Goal: Find specific page/section: Find specific page/section

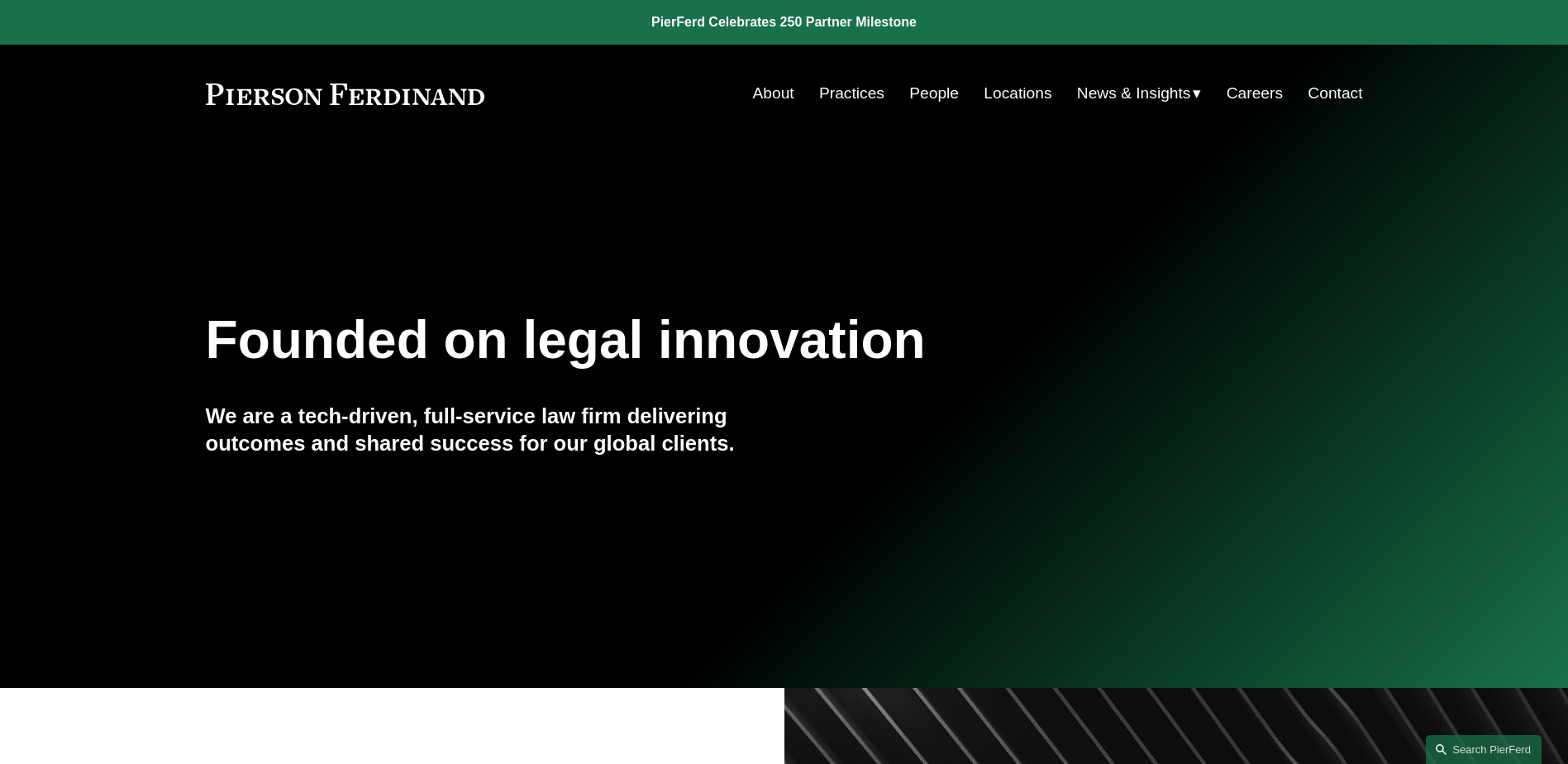
click at [910, 91] on link "People" at bounding box center [934, 93] width 50 height 32
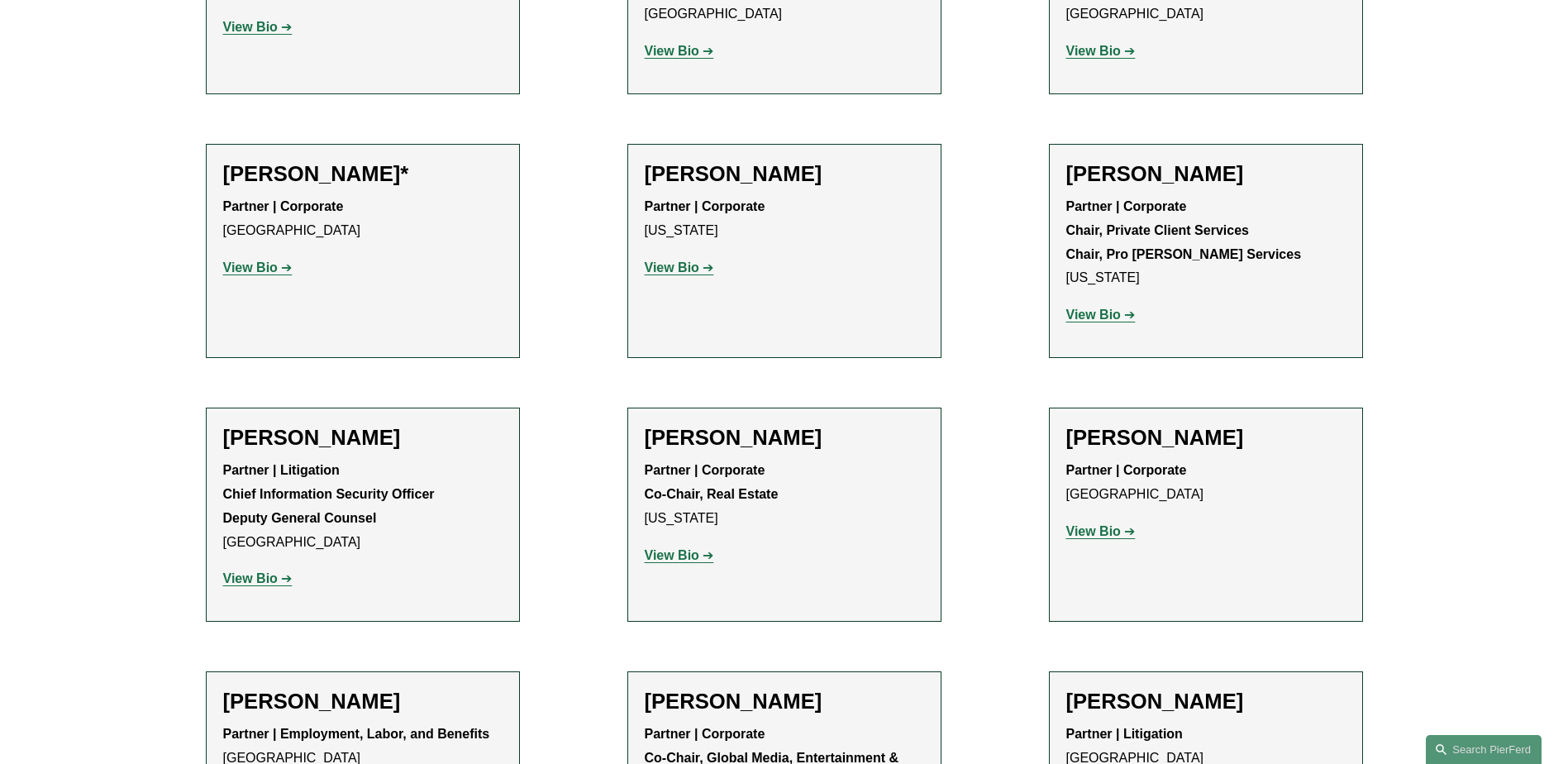
scroll to position [19182, 0]
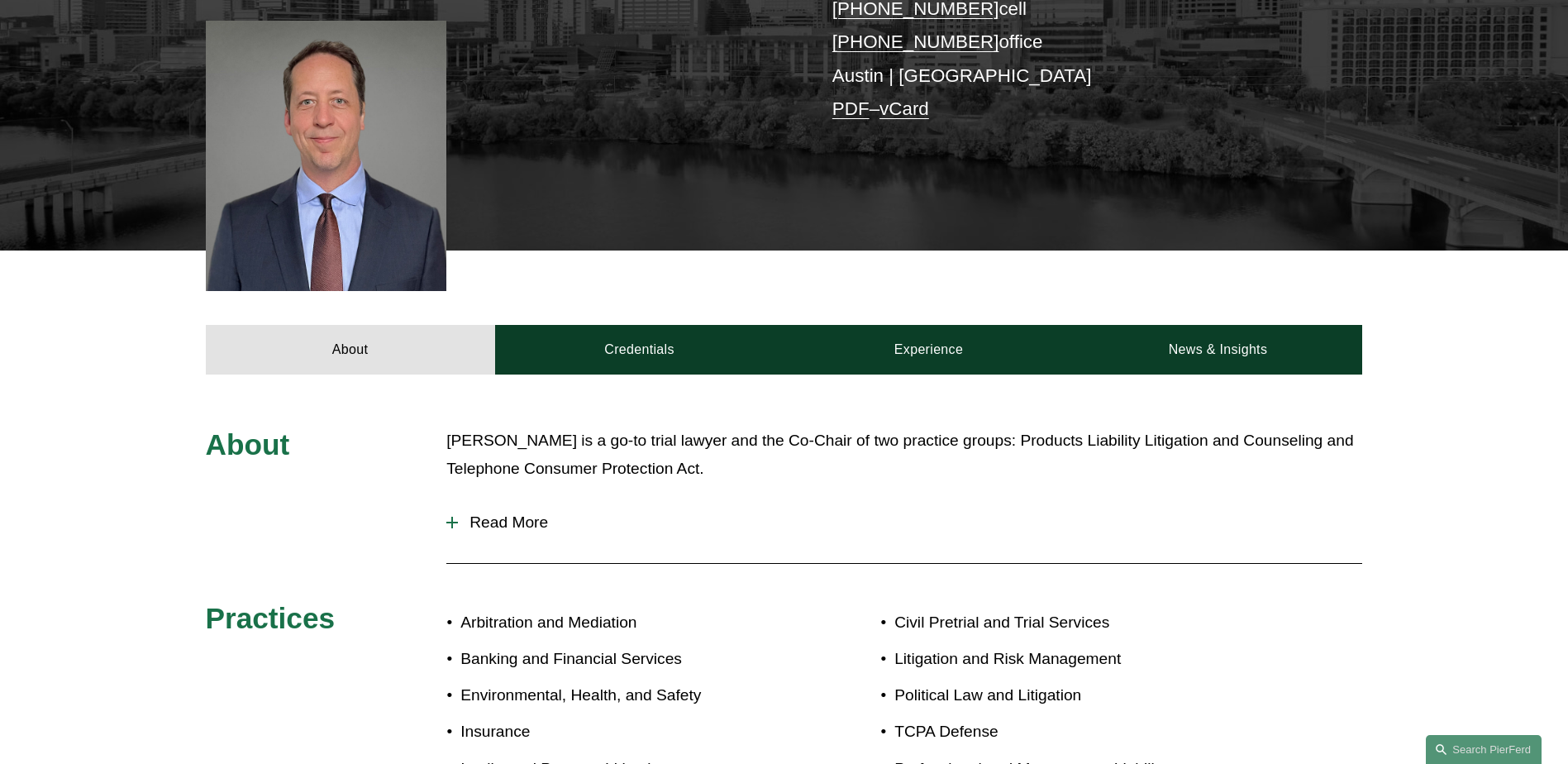
scroll to position [497, 0]
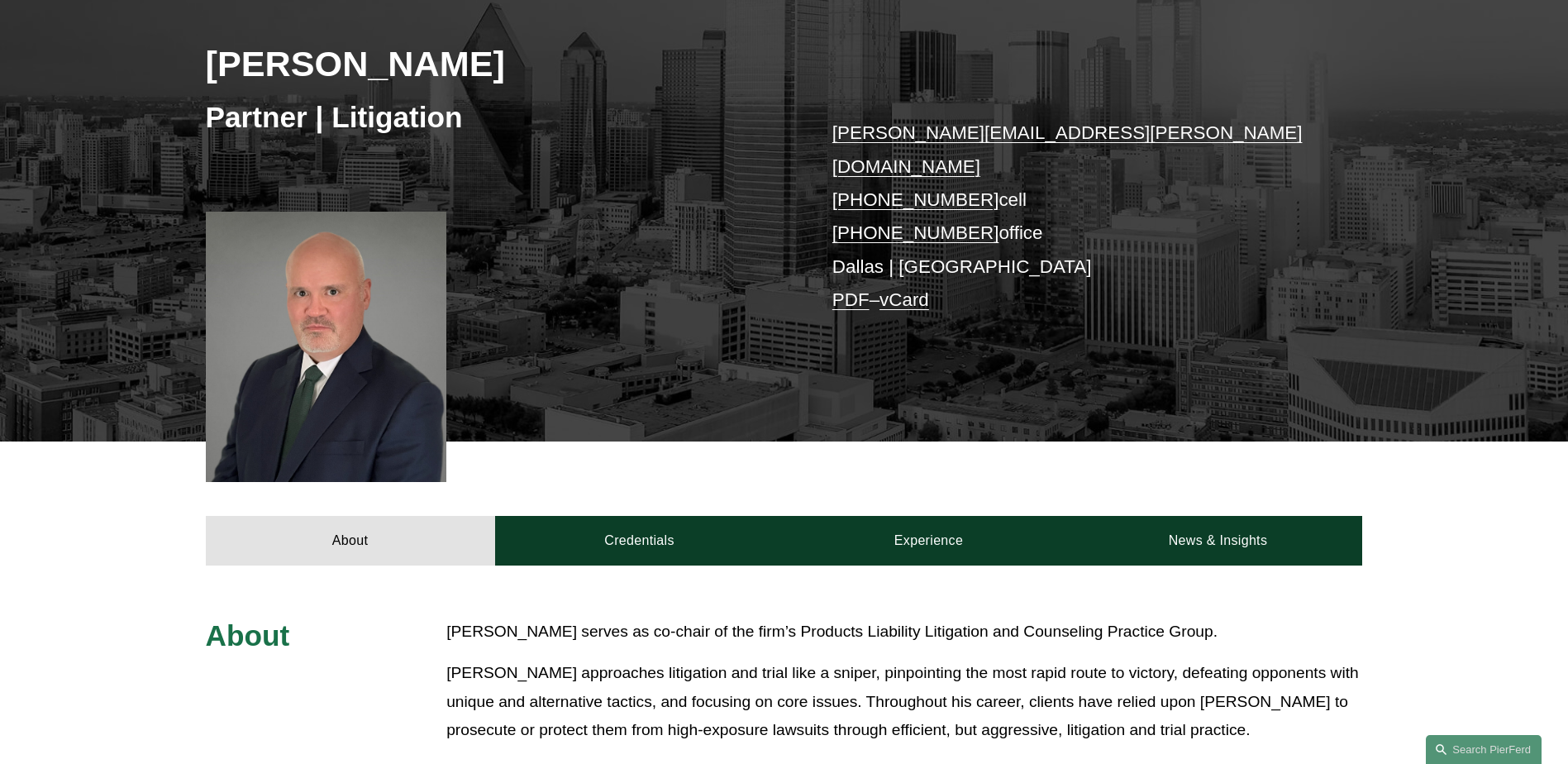
scroll to position [497, 0]
